Goal: Information Seeking & Learning: Learn about a topic

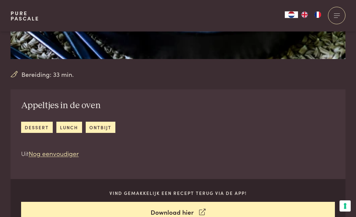
scroll to position [173, 0]
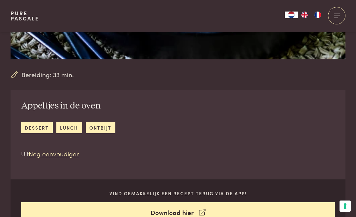
click at [33, 123] on link "dessert" at bounding box center [37, 127] width 32 height 11
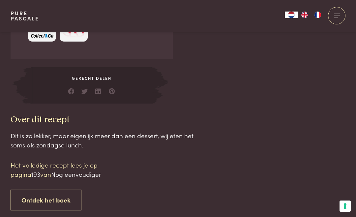
scroll to position [554, 0]
click at [39, 170] on span "193" at bounding box center [35, 174] width 9 height 9
click at [39, 161] on p "Het volledige recept lees je op pagina 193 van Nog eenvoudiger" at bounding box center [67, 169] width 112 height 19
click at [40, 164] on p "Het volledige recept lees je op pagina 193 van Nog eenvoudiger" at bounding box center [67, 169] width 112 height 19
click at [40, 161] on p "Het volledige recept lees je op pagina 193 van Nog eenvoudiger" at bounding box center [67, 169] width 112 height 19
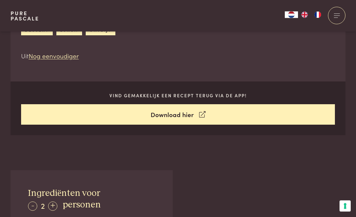
scroll to position [259, 0]
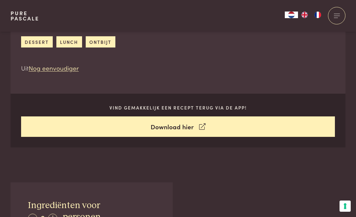
click at [176, 123] on link "Download hier" at bounding box center [178, 126] width 314 height 21
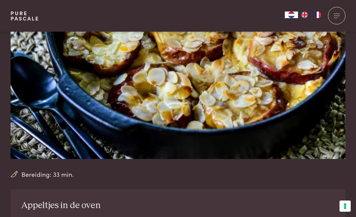
scroll to position [70, 0]
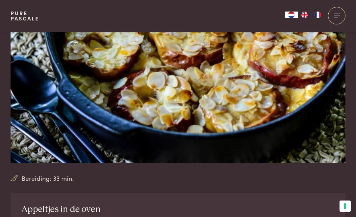
click at [184, 124] on img at bounding box center [178, 62] width 335 height 201
click at [173, 128] on img at bounding box center [178, 62] width 335 height 201
click at [170, 130] on img at bounding box center [178, 62] width 335 height 201
click at [52, 176] on span "Bereiding: 33 min." at bounding box center [47, 178] width 52 height 10
click at [42, 182] on span "Bereiding: 33 min." at bounding box center [47, 178] width 52 height 10
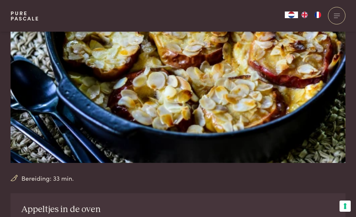
click at [42, 178] on span "Bereiding: 33 min." at bounding box center [47, 178] width 52 height 10
click at [47, 173] on div "Bereiding: 33 min." at bounding box center [178, 72] width 335 height 221
click at [150, 97] on img at bounding box center [178, 62] width 335 height 201
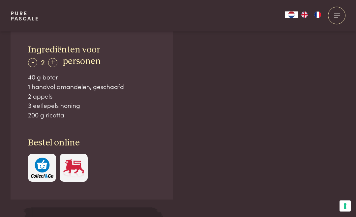
scroll to position [414, 0]
click at [51, 58] on div "+" at bounding box center [52, 62] width 9 height 9
click at [51, 59] on div "+" at bounding box center [52, 62] width 9 height 9
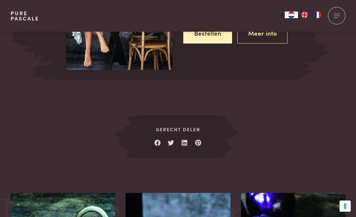
scroll to position [893, 0]
